Goal: Information Seeking & Learning: Learn about a topic

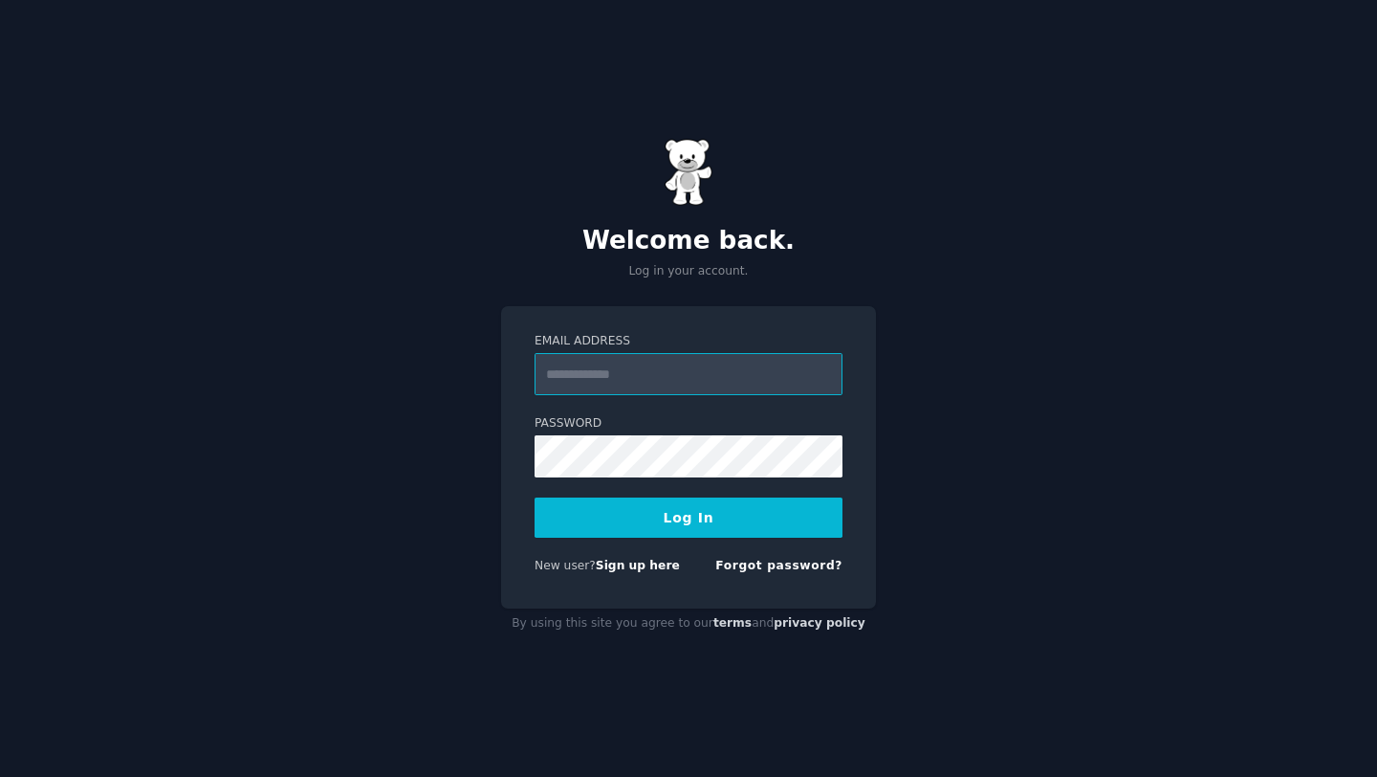
click at [710, 377] on input "Email Address" at bounding box center [689, 374] width 308 height 42
type input "**********"
click at [701, 527] on button "Log In" at bounding box center [689, 517] width 308 height 40
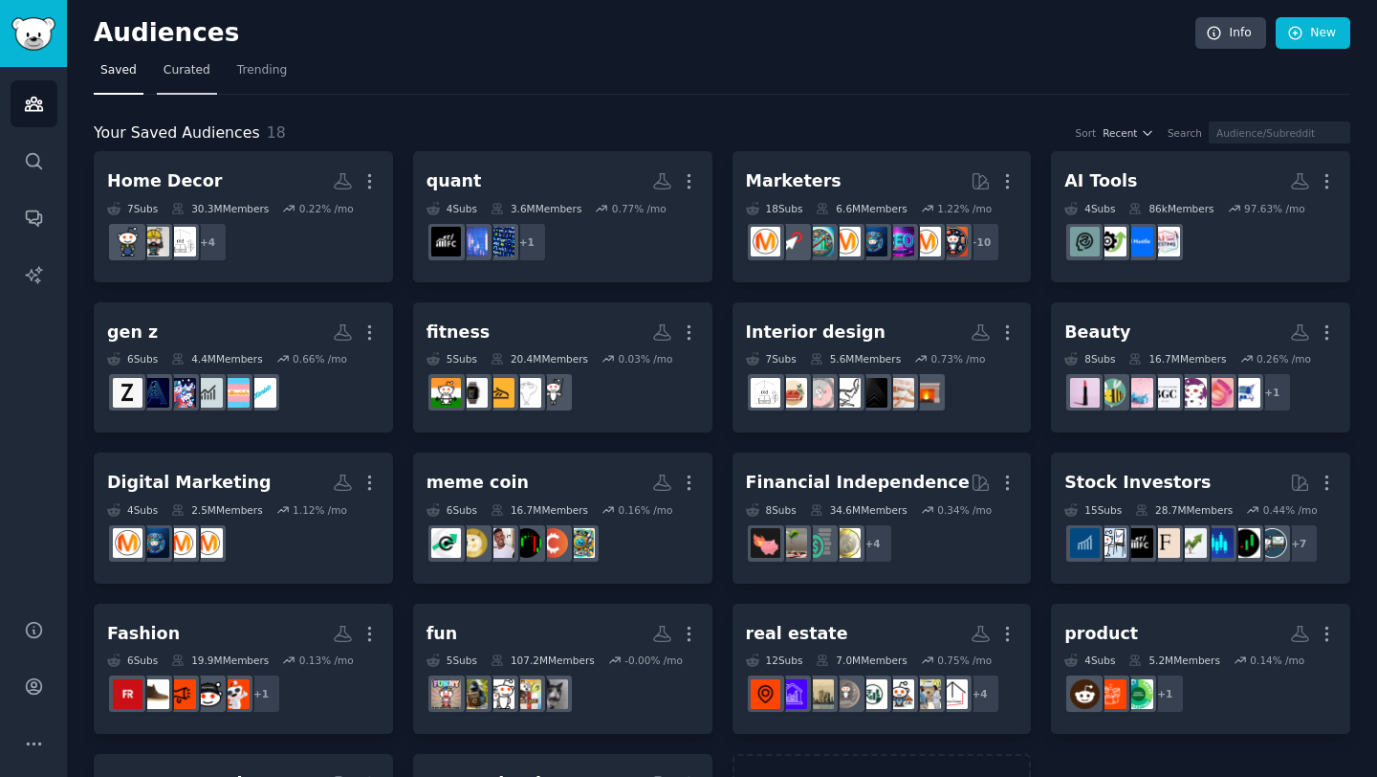
click at [197, 65] on span "Curated" at bounding box center [187, 70] width 47 height 17
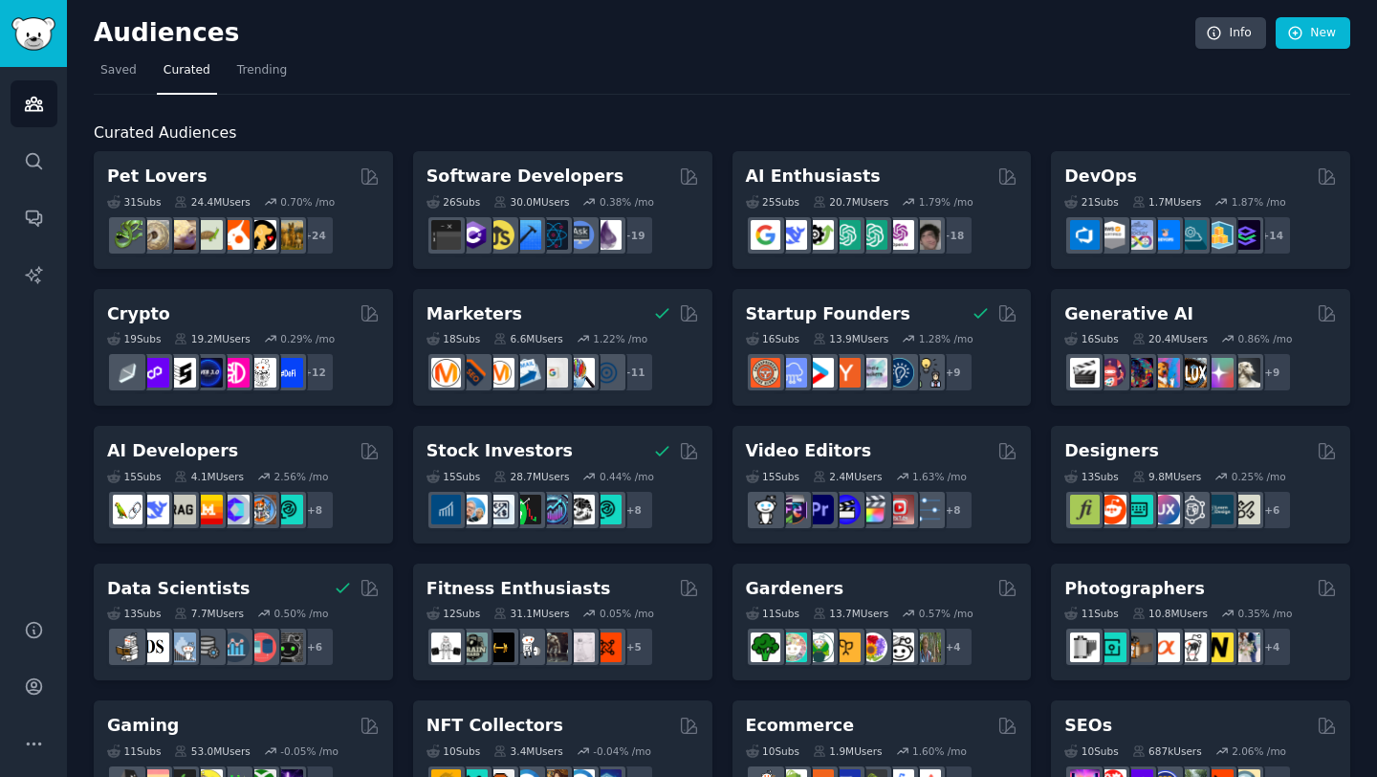
click at [255, 129] on h2 "Curated Audiences" at bounding box center [722, 133] width 1257 height 24
click at [252, 125] on h2 "Curated Audiences" at bounding box center [722, 133] width 1257 height 24
click at [271, 123] on h2 "Curated Audiences" at bounding box center [722, 133] width 1257 height 24
click at [253, 78] on span "Trending" at bounding box center [262, 70] width 50 height 17
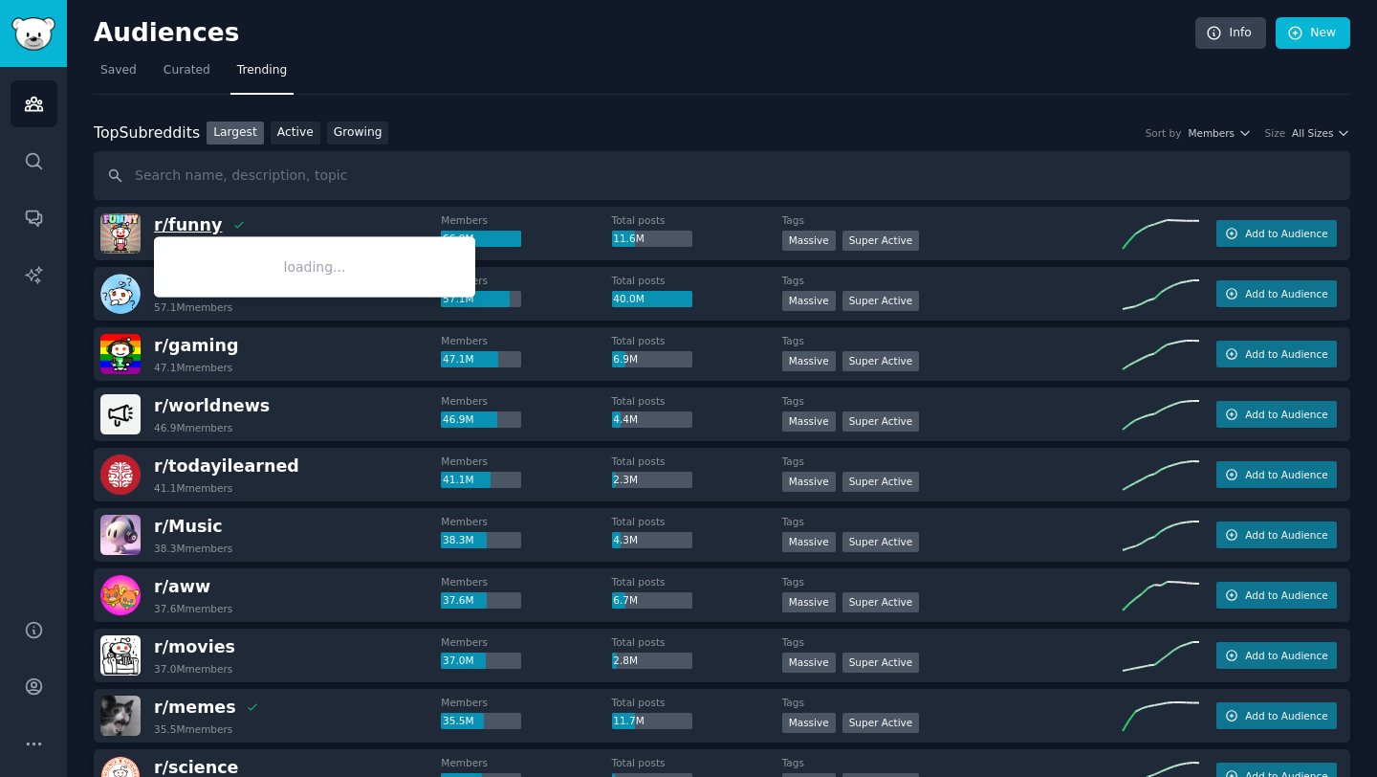
click at [194, 227] on span "r/ funny" at bounding box center [188, 224] width 68 height 19
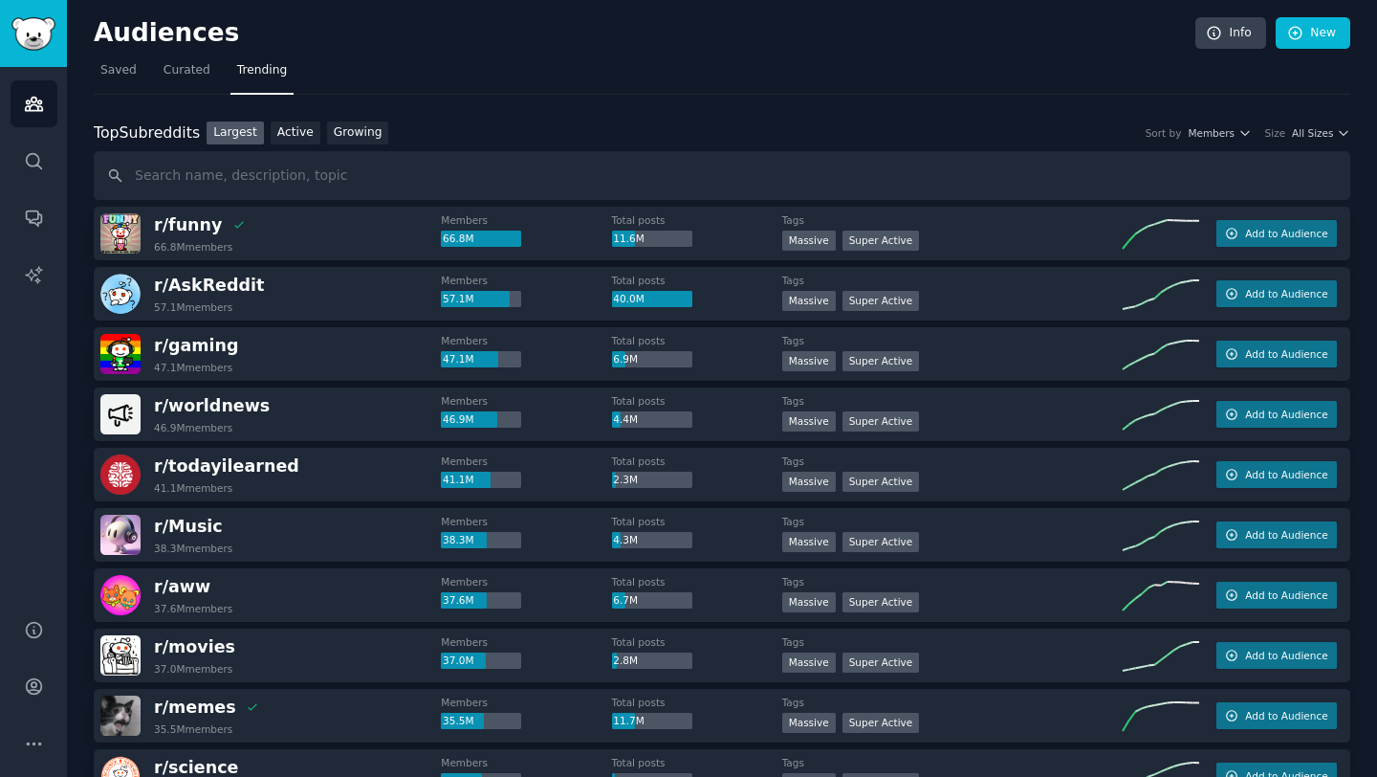
click at [117, 247] on img at bounding box center [120, 233] width 40 height 40
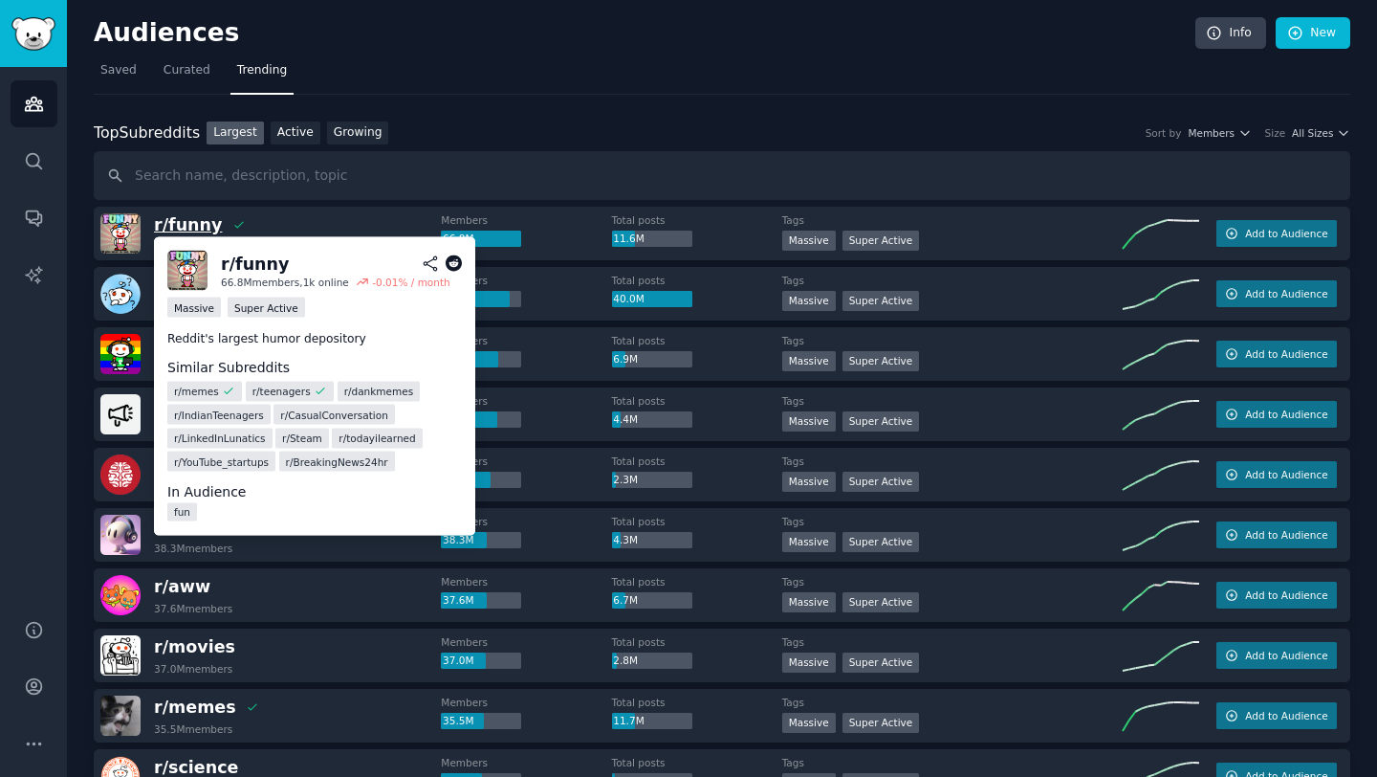
click at [193, 229] on span "r/ funny" at bounding box center [188, 224] width 68 height 19
click at [234, 265] on div "r/ funny" at bounding box center [255, 264] width 68 height 24
click at [454, 262] on icon at bounding box center [454, 263] width 17 height 17
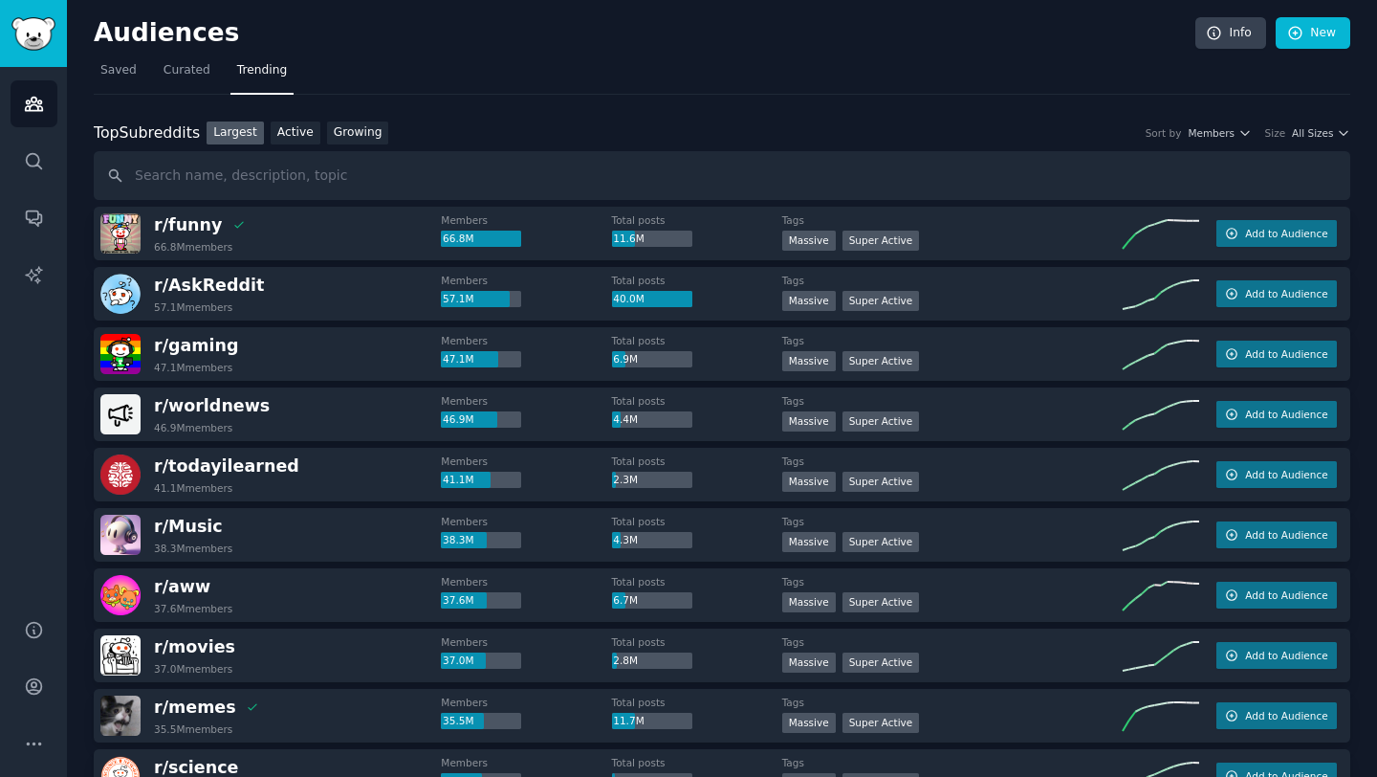
click at [471, 125] on div "Top Subreddits Top Subreddits Largest Active Growing Sort by Members Size All S…" at bounding box center [722, 133] width 1257 height 24
click at [460, 126] on div "Top Subreddits Top Subreddits Largest Active Growing Sort by Members Size All S…" at bounding box center [722, 133] width 1257 height 24
click at [352, 133] on link "Growing" at bounding box center [358, 133] width 62 height 24
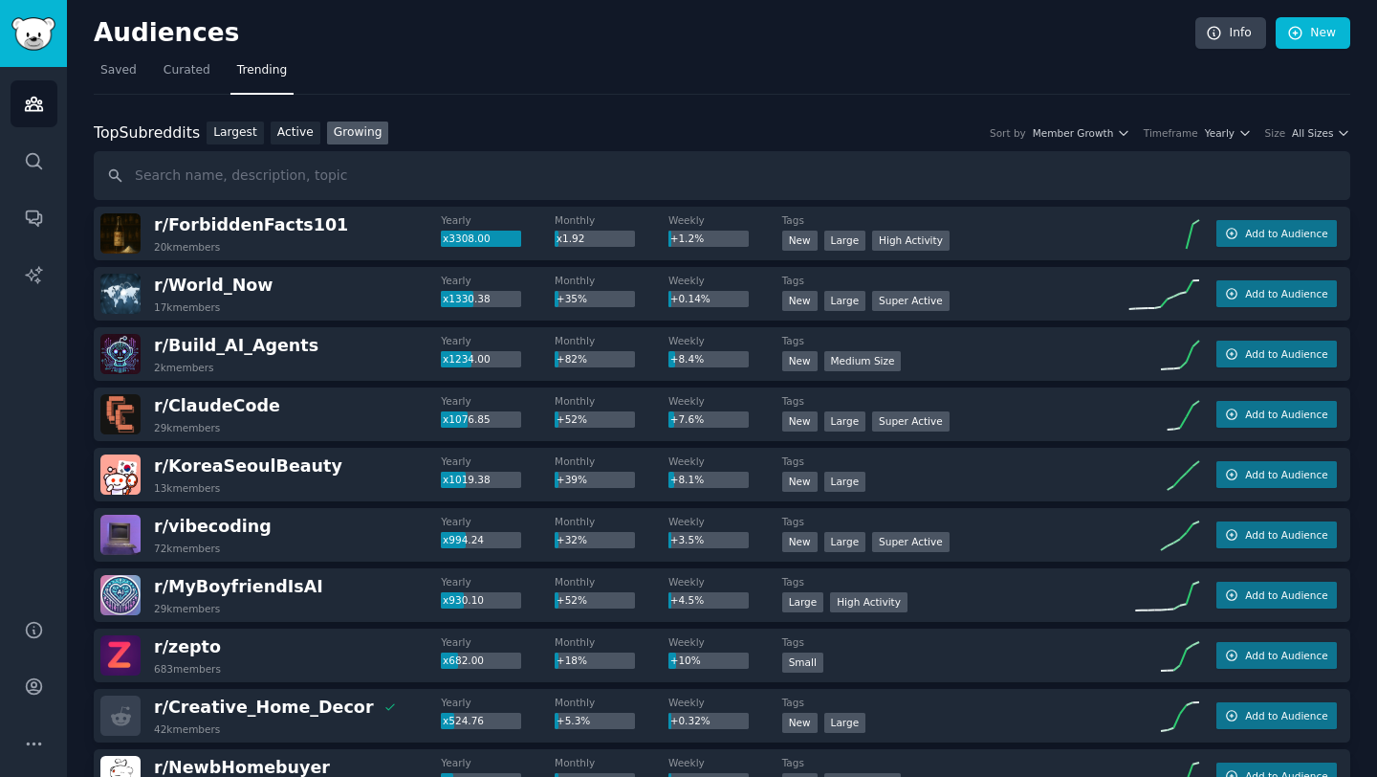
click at [581, 126] on div "Top Subreddits Top Subreddits Largest Active Growing Sort by Member Growth Time…" at bounding box center [722, 133] width 1257 height 24
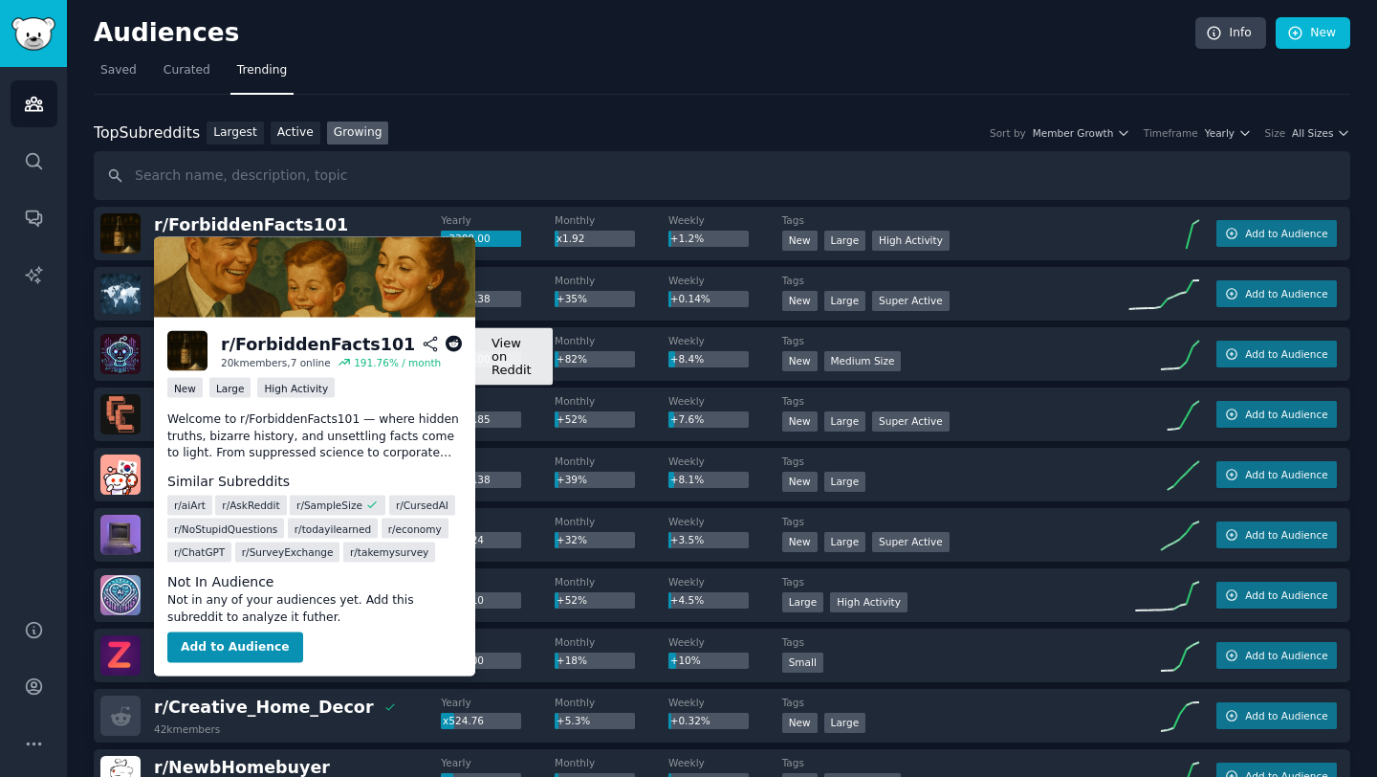
click at [456, 344] on icon at bounding box center [454, 344] width 17 height 17
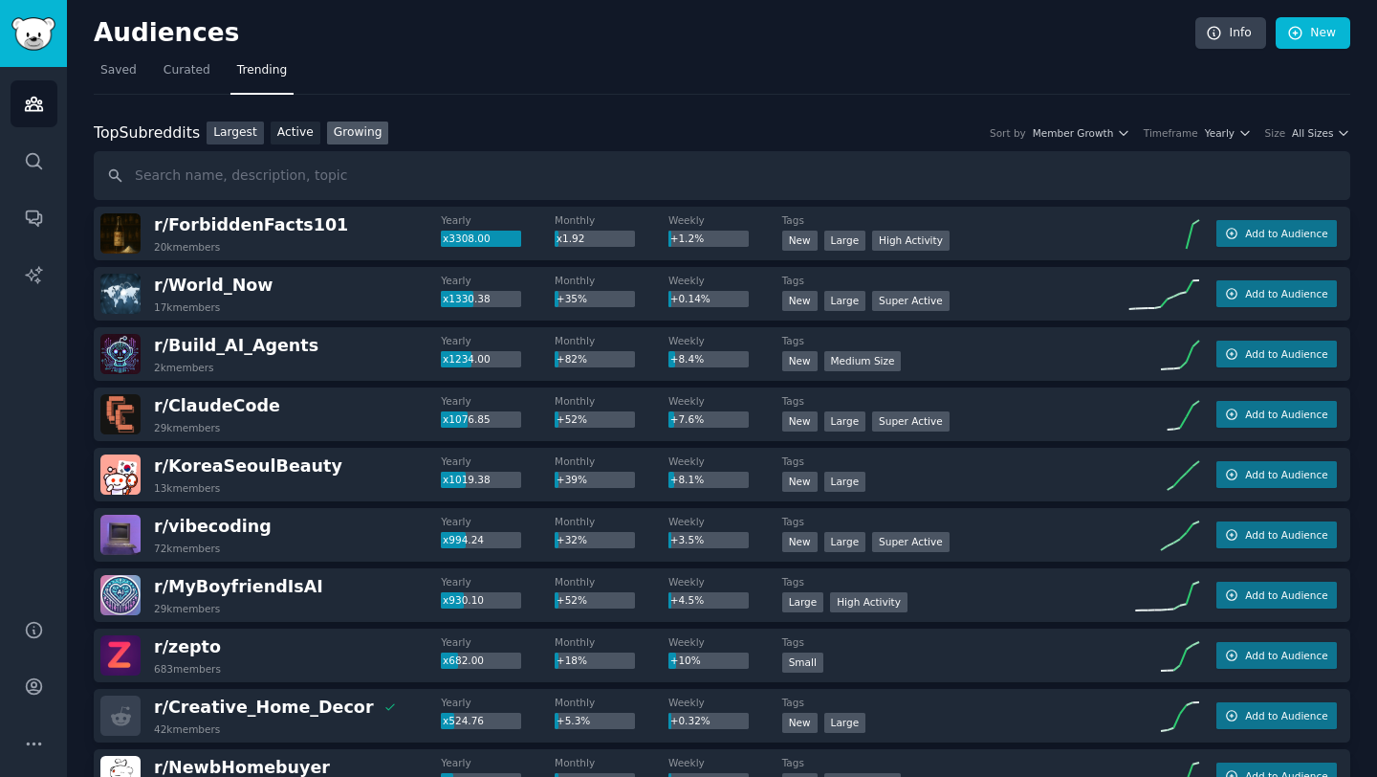
click at [247, 134] on link "Largest" at bounding box center [235, 133] width 57 height 24
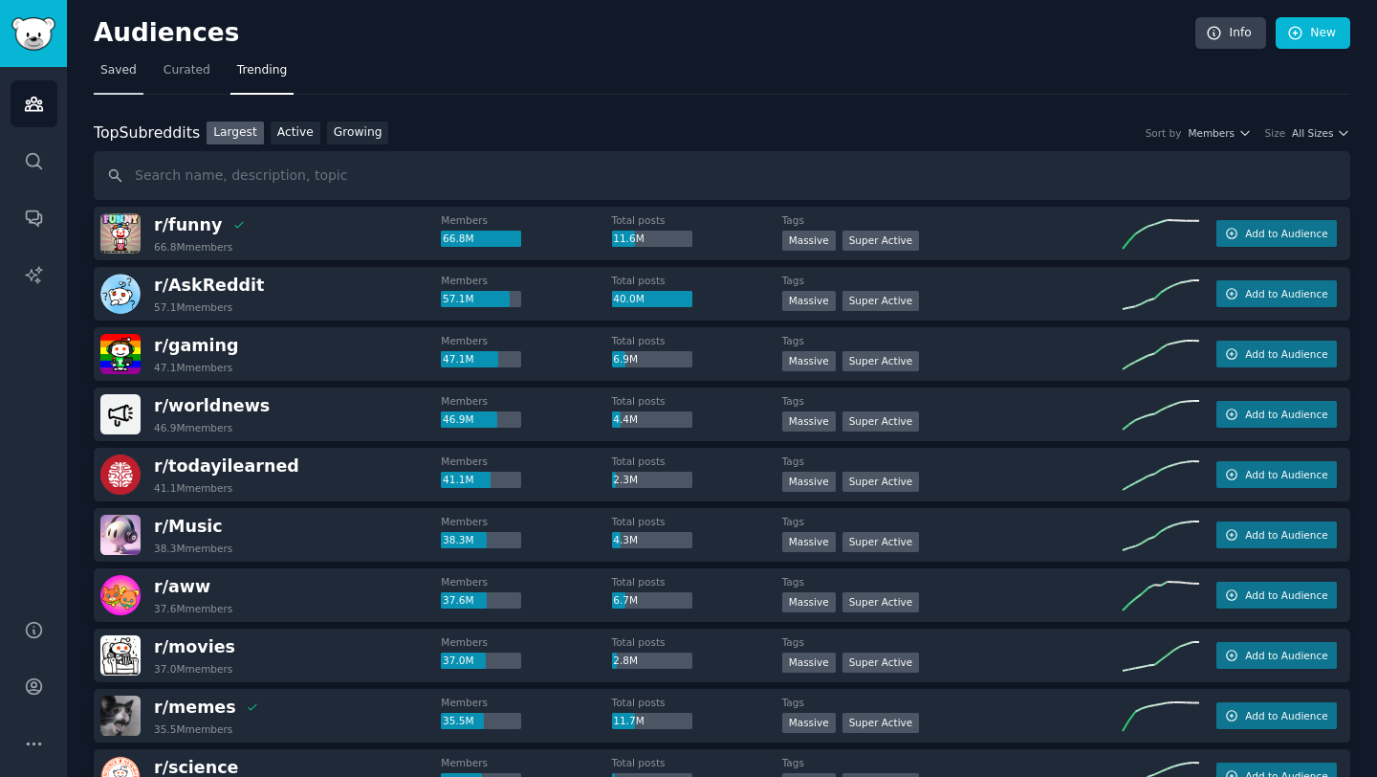
click at [119, 77] on span "Saved" at bounding box center [118, 70] width 36 height 17
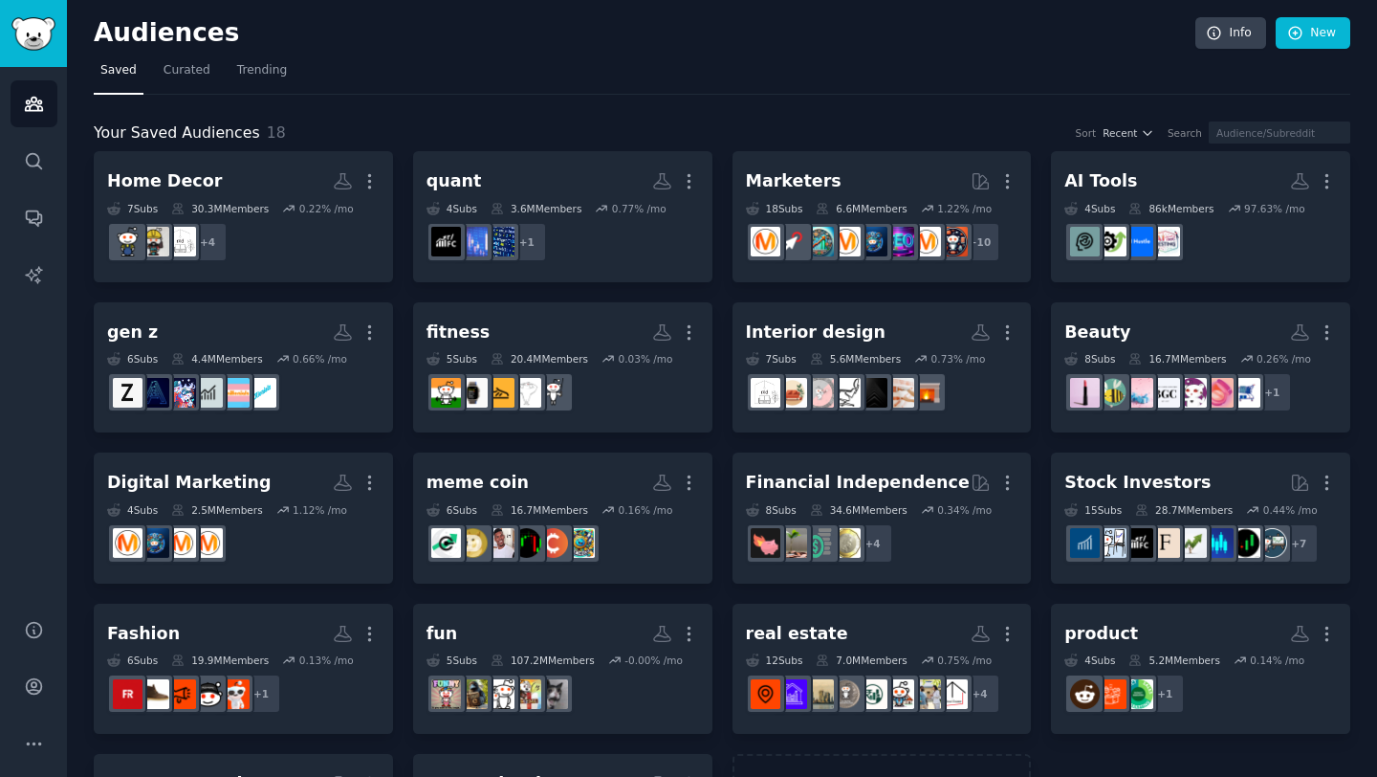
click at [711, 112] on div "Your Saved Audiences 18 Sort Recent Search Home Decor More 7 Sub s 30.3M Member…" at bounding box center [722, 490] width 1257 height 790
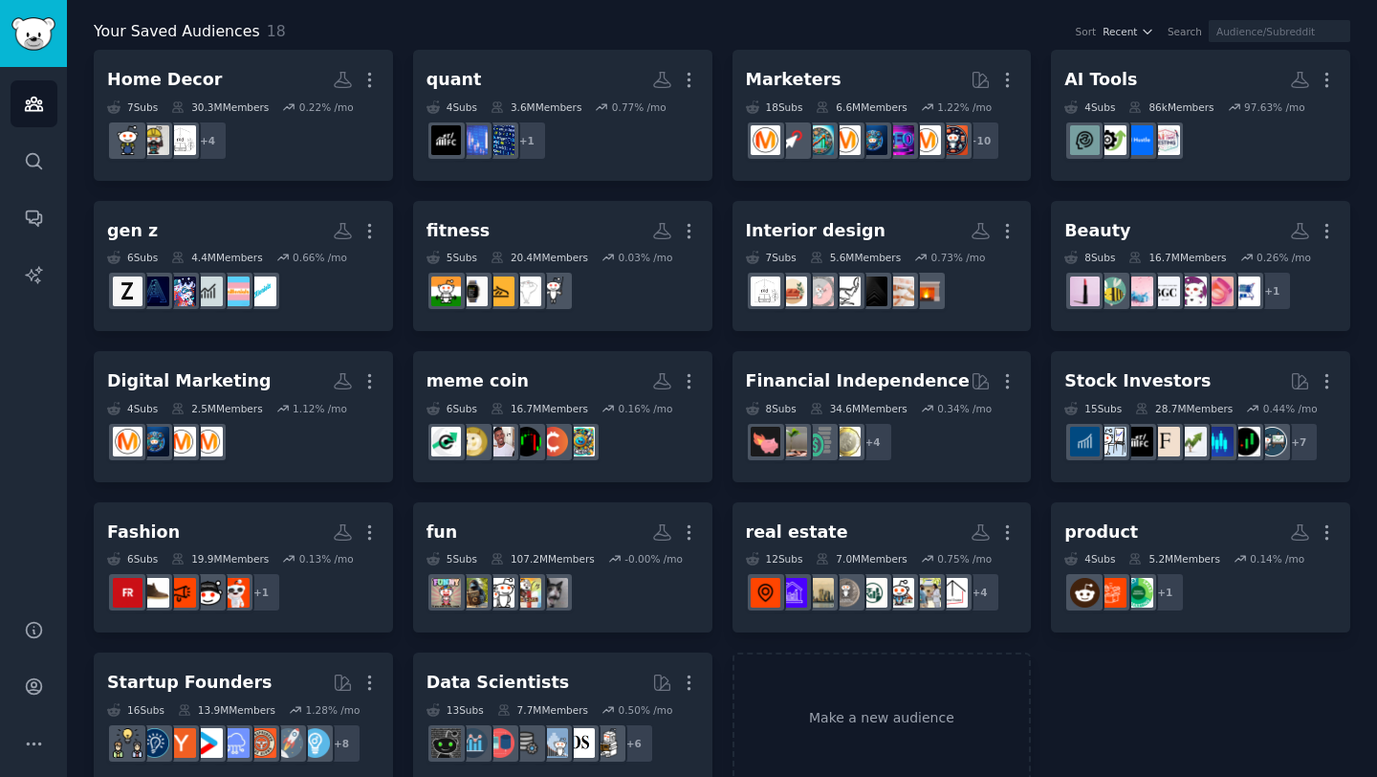
scroll to position [134, 0]
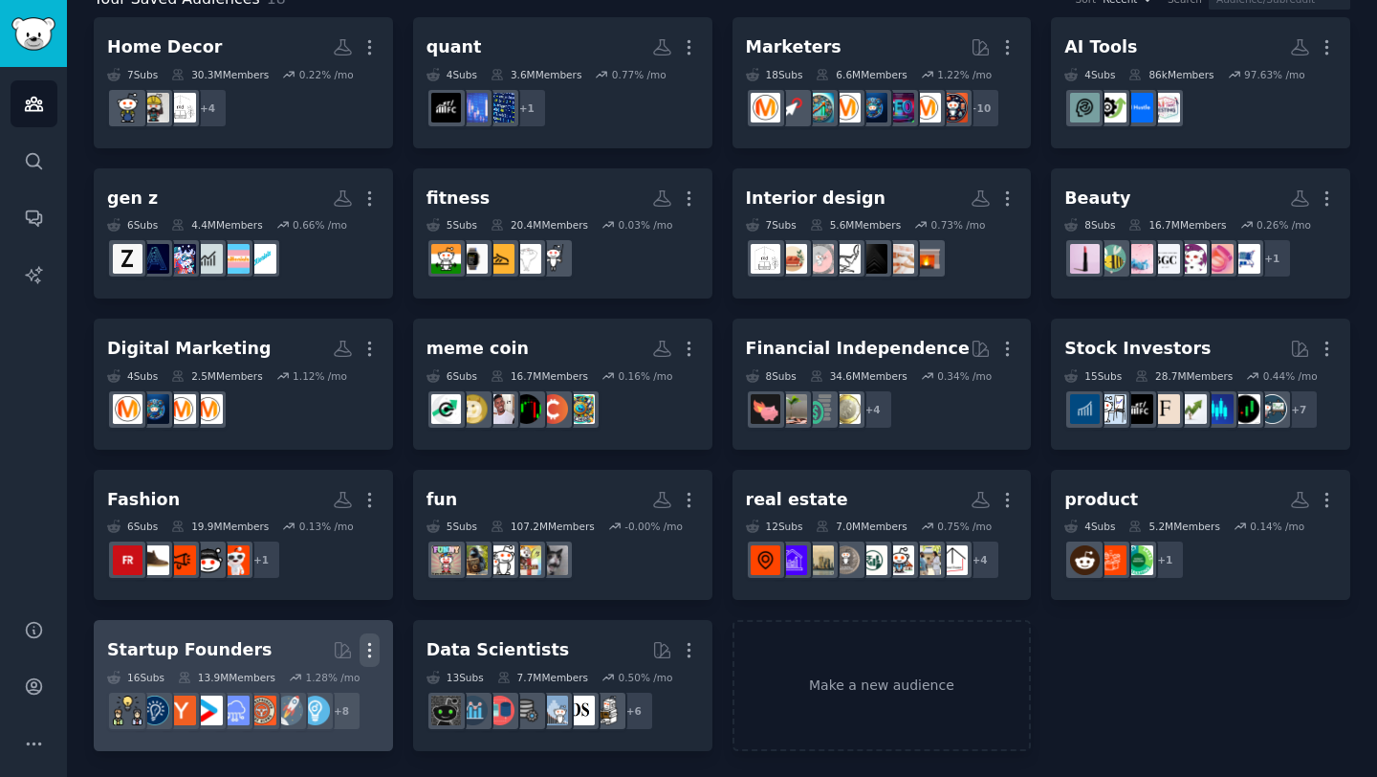
click at [370, 641] on icon "button" at bounding box center [370, 650] width 20 height 20
click at [208, 644] on div "Startup Founders" at bounding box center [189, 650] width 165 height 24
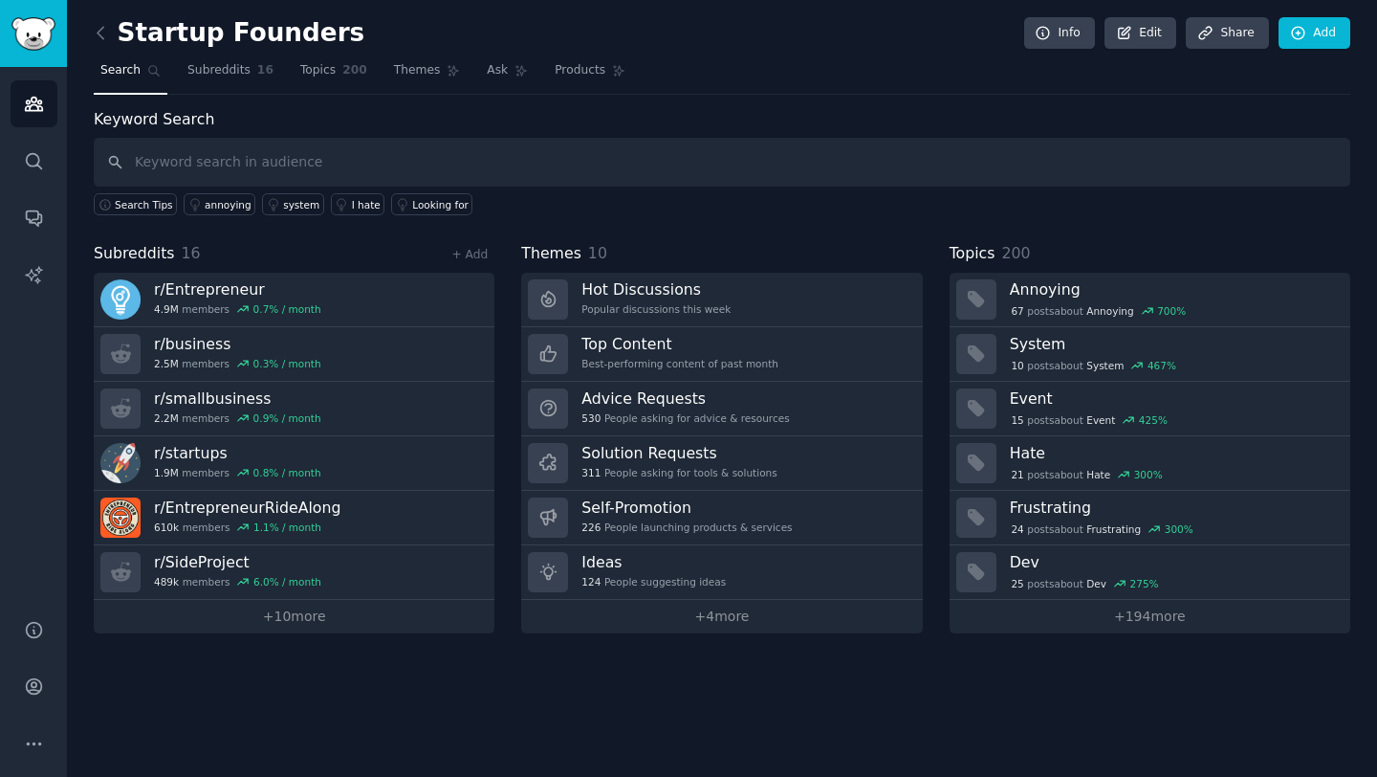
click at [251, 103] on div "Startup Founders Info Edit Share Add Search Subreddits 16 Topics 200 Themes Ask…" at bounding box center [722, 330] width 1257 height 606
click at [396, 82] on link "Themes" at bounding box center [427, 74] width 80 height 39
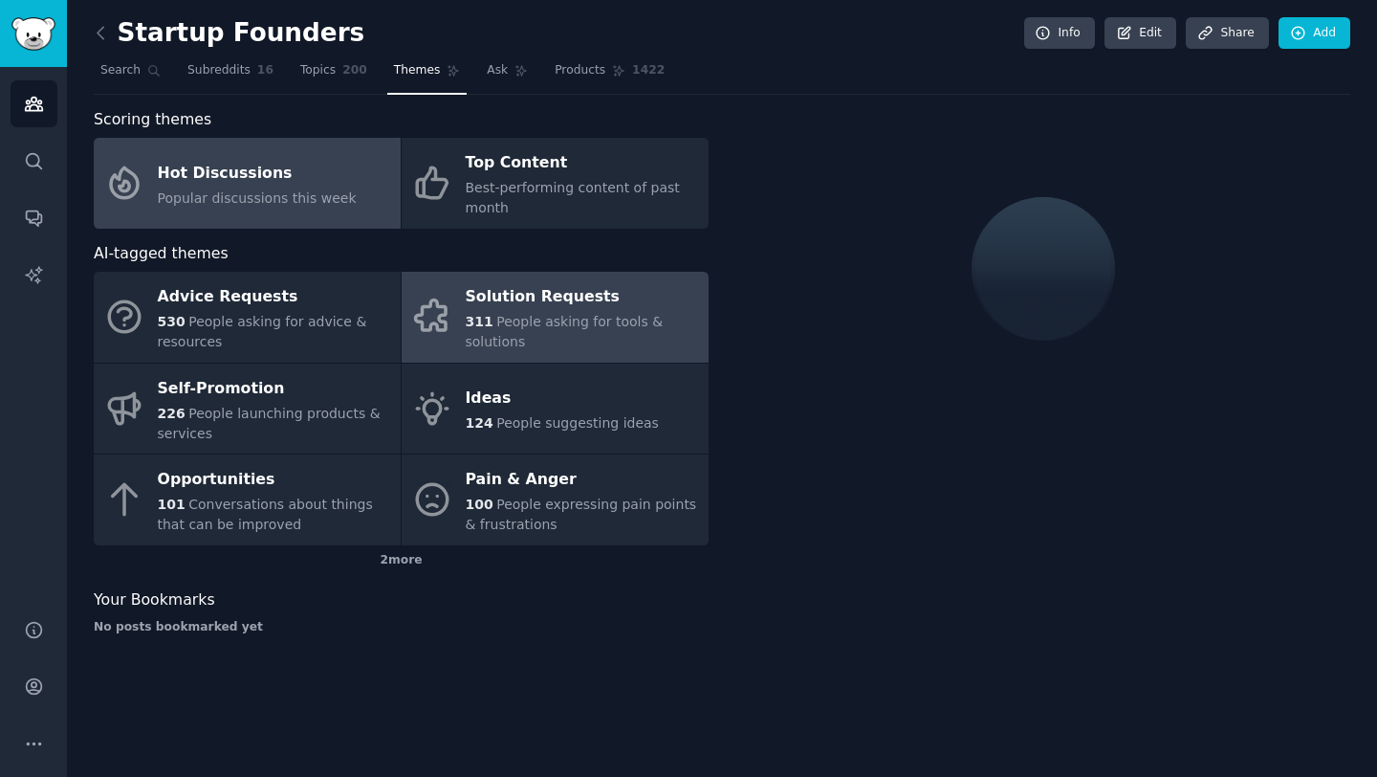
click at [621, 304] on div "Solution Requests" at bounding box center [582, 297] width 233 height 31
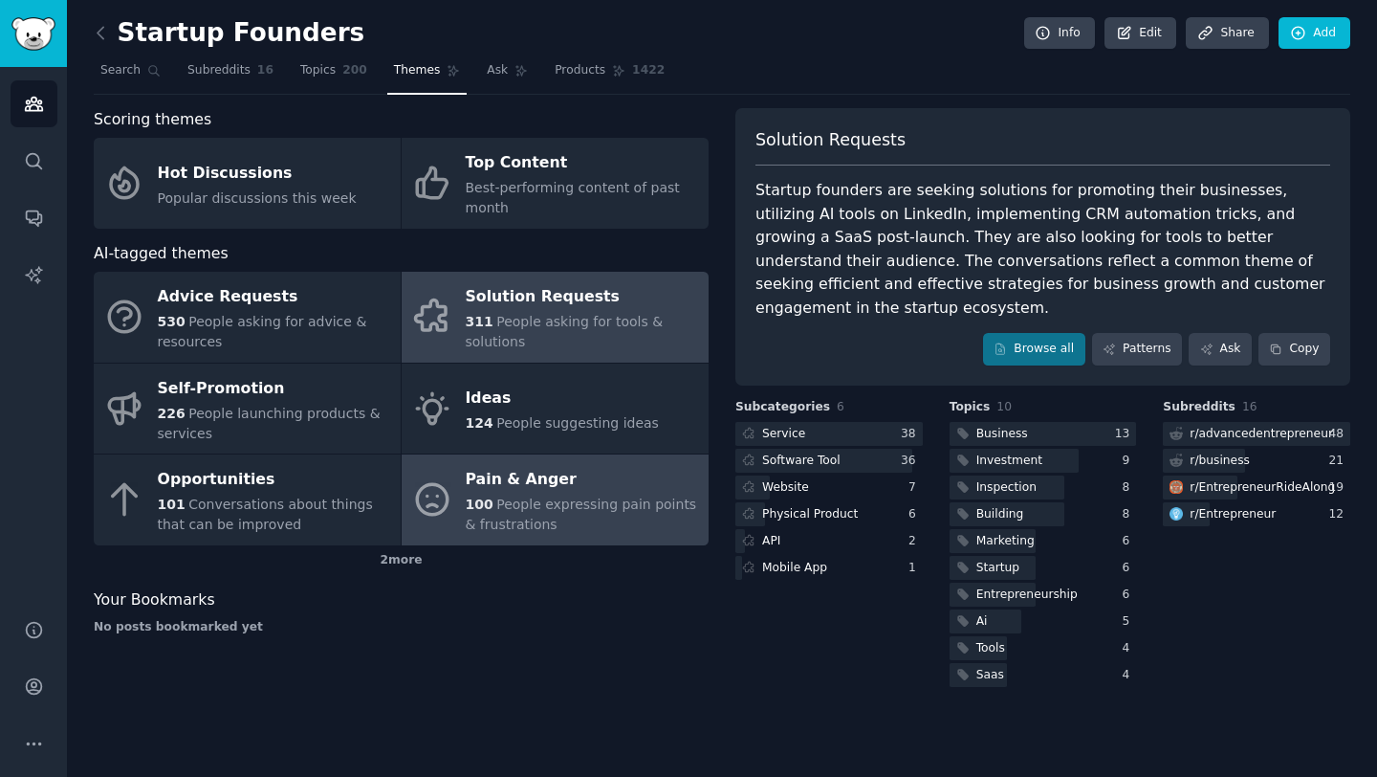
click at [579, 486] on div "Pain & Anger" at bounding box center [582, 480] width 233 height 31
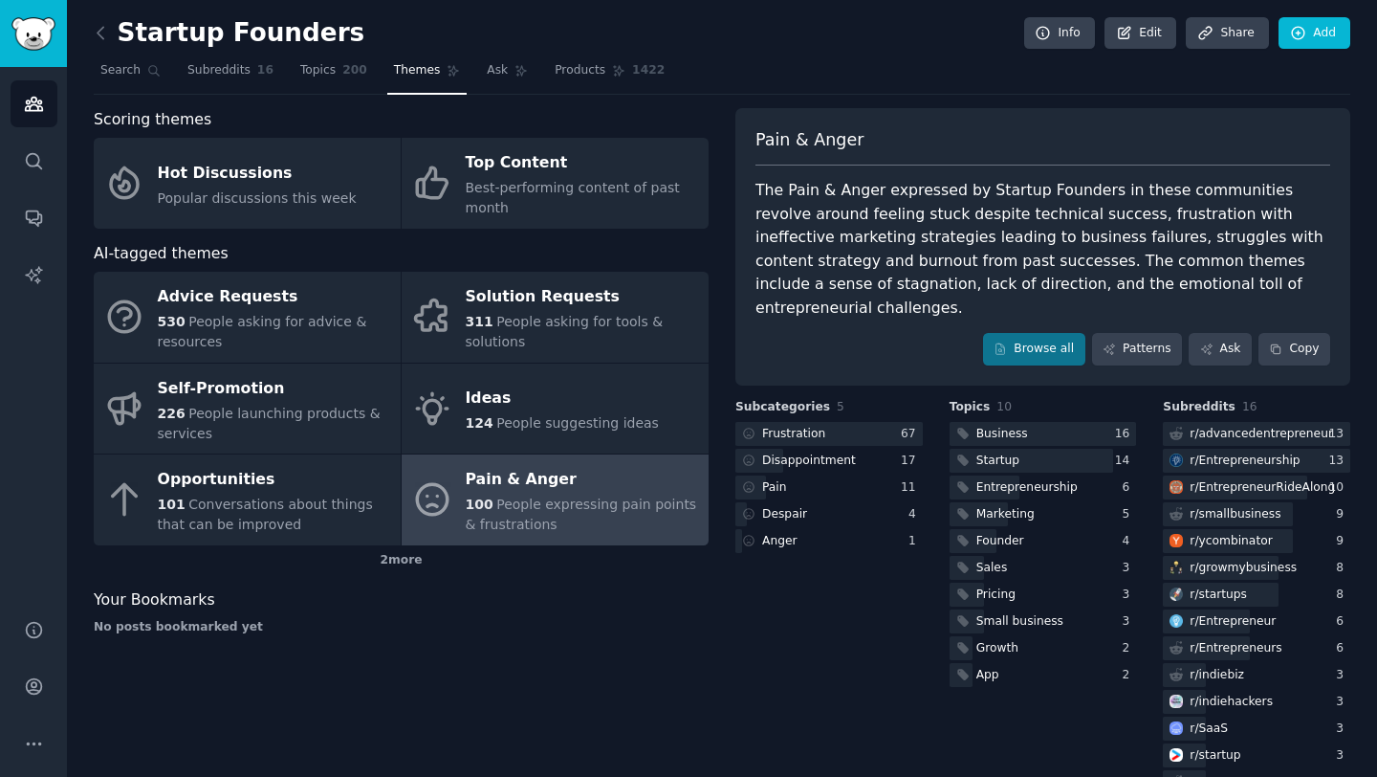
click at [718, 68] on nav "Search Subreddits 16 Topics 200 Themes Ask Products 1422" at bounding box center [722, 74] width 1257 height 39
click at [711, 59] on nav "Search Subreddits 16 Topics 200 Themes Ask Products 1422" at bounding box center [722, 74] width 1257 height 39
click at [260, 111] on div "Scoring themes" at bounding box center [401, 120] width 615 height 24
click at [232, 109] on div "Scoring themes" at bounding box center [401, 120] width 615 height 24
click at [412, 30] on div "Startup Founders Info Edit Share Add" at bounding box center [722, 36] width 1257 height 39
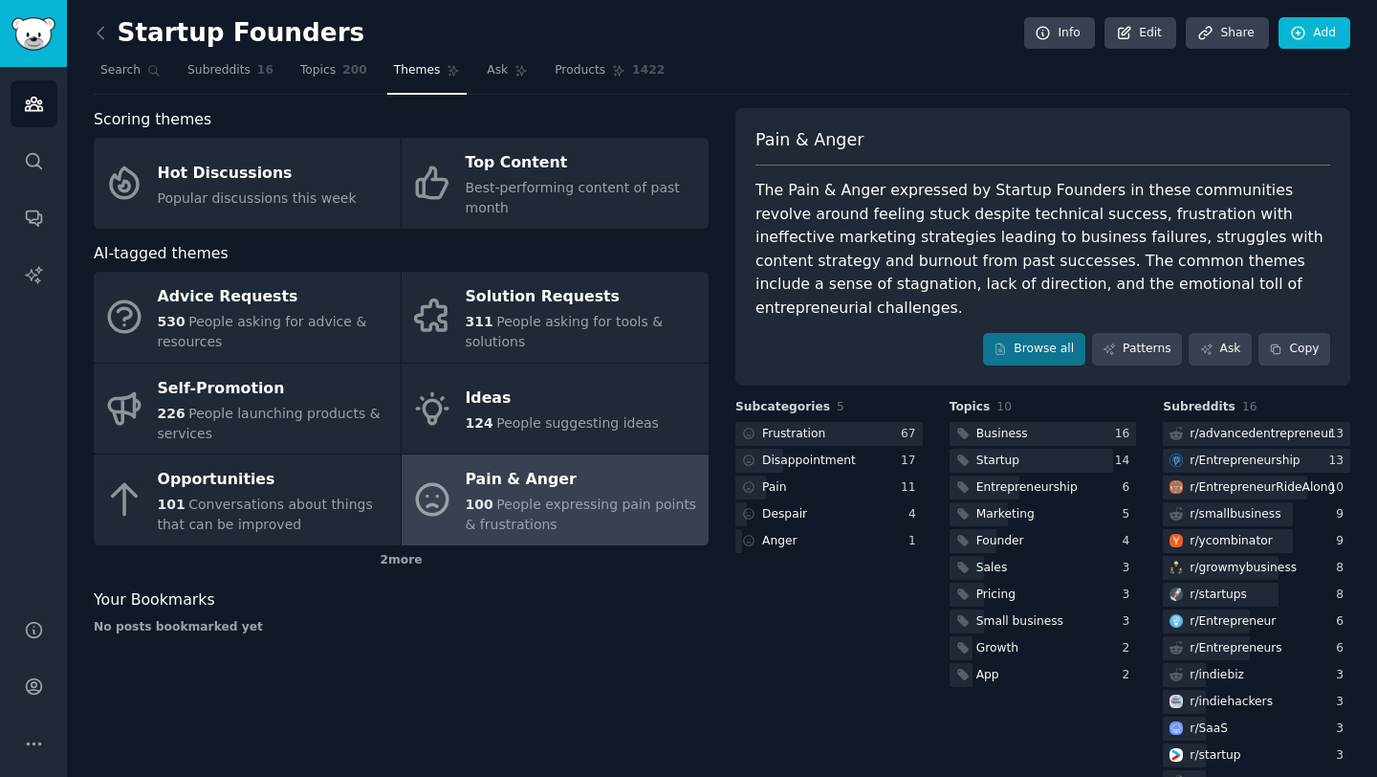
click at [599, 114] on div "Scoring themes" at bounding box center [401, 120] width 615 height 24
click at [583, 82] on link "Products 1422" at bounding box center [609, 74] width 123 height 39
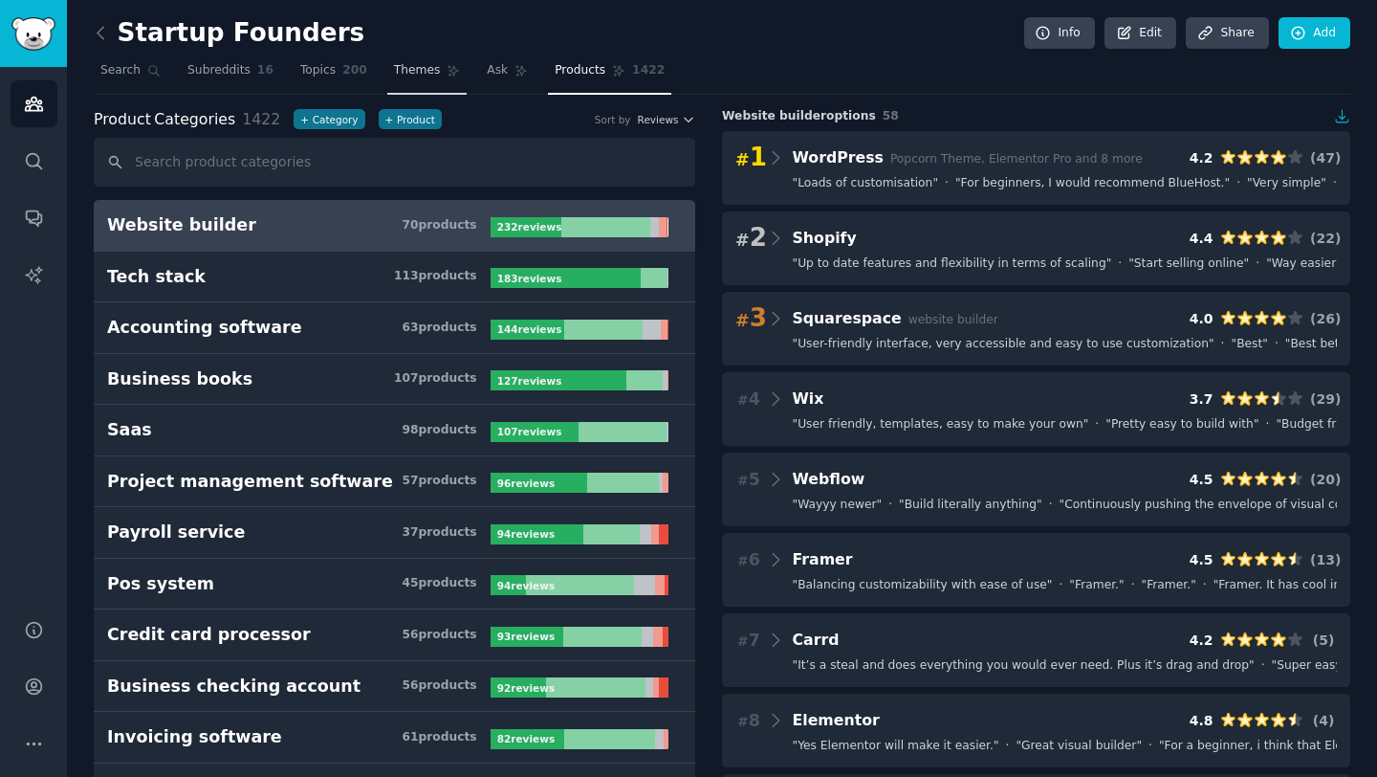
click at [427, 74] on span "Themes" at bounding box center [417, 70] width 47 height 17
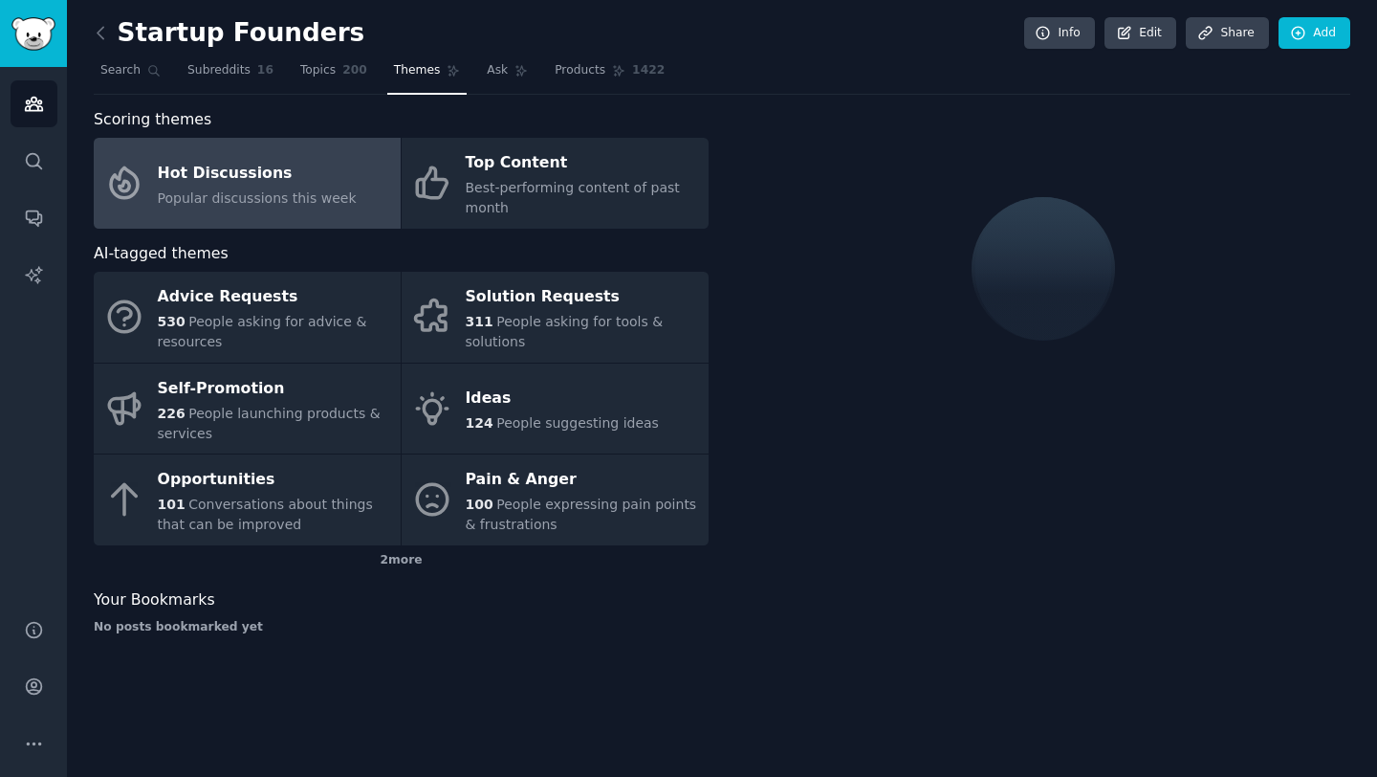
click at [392, 18] on div "Startup Founders Info Edit Share Add" at bounding box center [722, 36] width 1257 height 39
